Goal: Find specific page/section: Find specific page/section

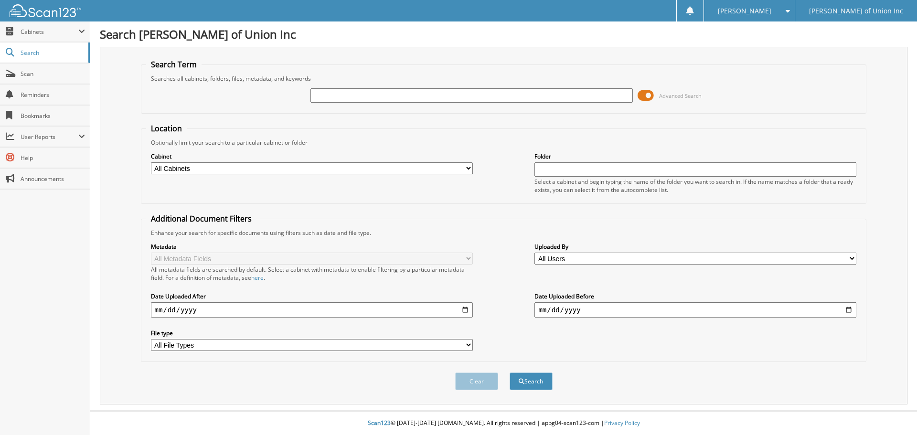
click at [324, 99] on input "text" at bounding box center [472, 95] width 322 height 14
type input "685244"
click at [421, 166] on select "All Cabinets ACCOUNTS PAYABLE CAR DEALS CASHIER REPORTS EMPLOYEE HANDBOOK FORMS…" at bounding box center [312, 168] width 322 height 12
select select "1850"
click at [151, 162] on select "All Cabinets ACCOUNTS PAYABLE CAR DEALS CASHIER REPORTS EMPLOYEE HANDBOOK FORMS…" at bounding box center [312, 168] width 322 height 12
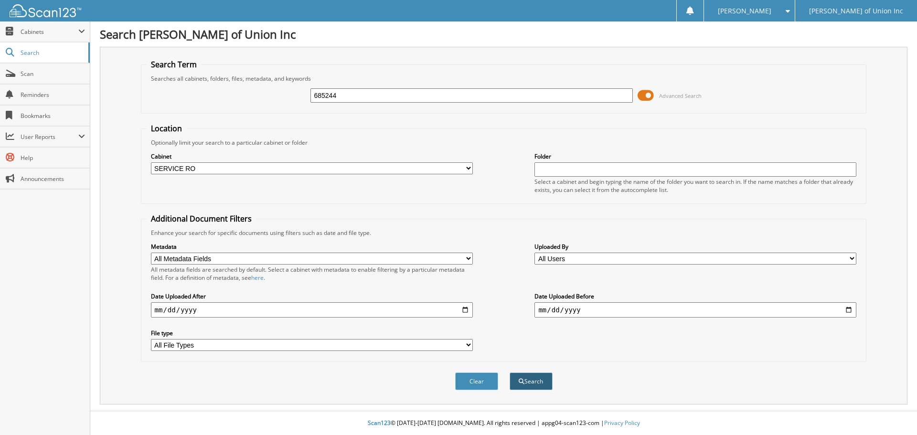
click at [533, 381] on button "Search" at bounding box center [531, 382] width 43 height 18
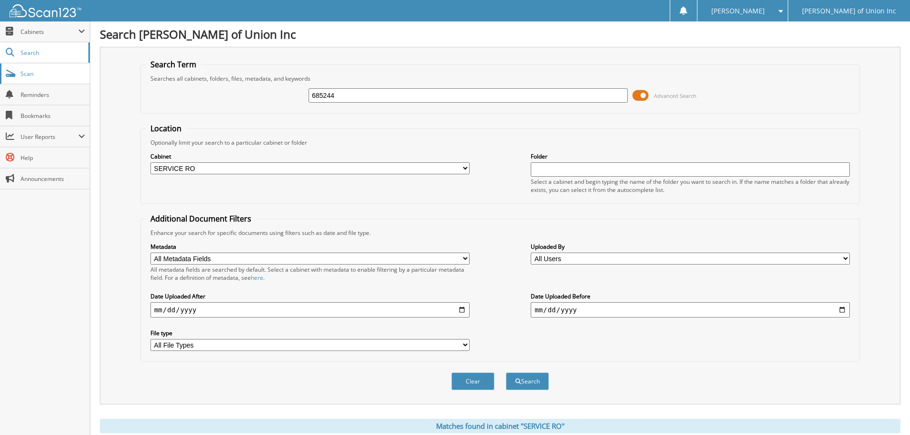
click at [24, 71] on span "Scan" at bounding box center [53, 74] width 65 height 8
